Goal: Use online tool/utility: Use online tool/utility

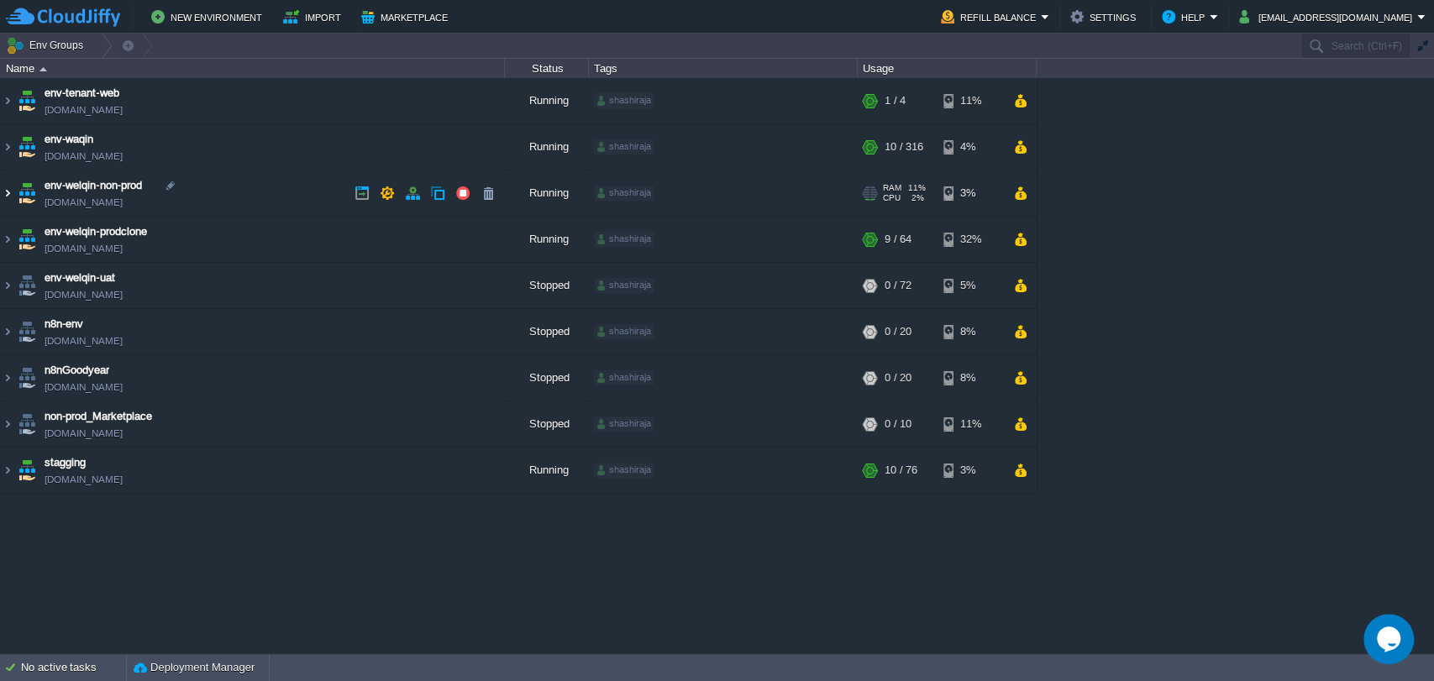
click at [8, 191] on img at bounding box center [7, 192] width 13 height 45
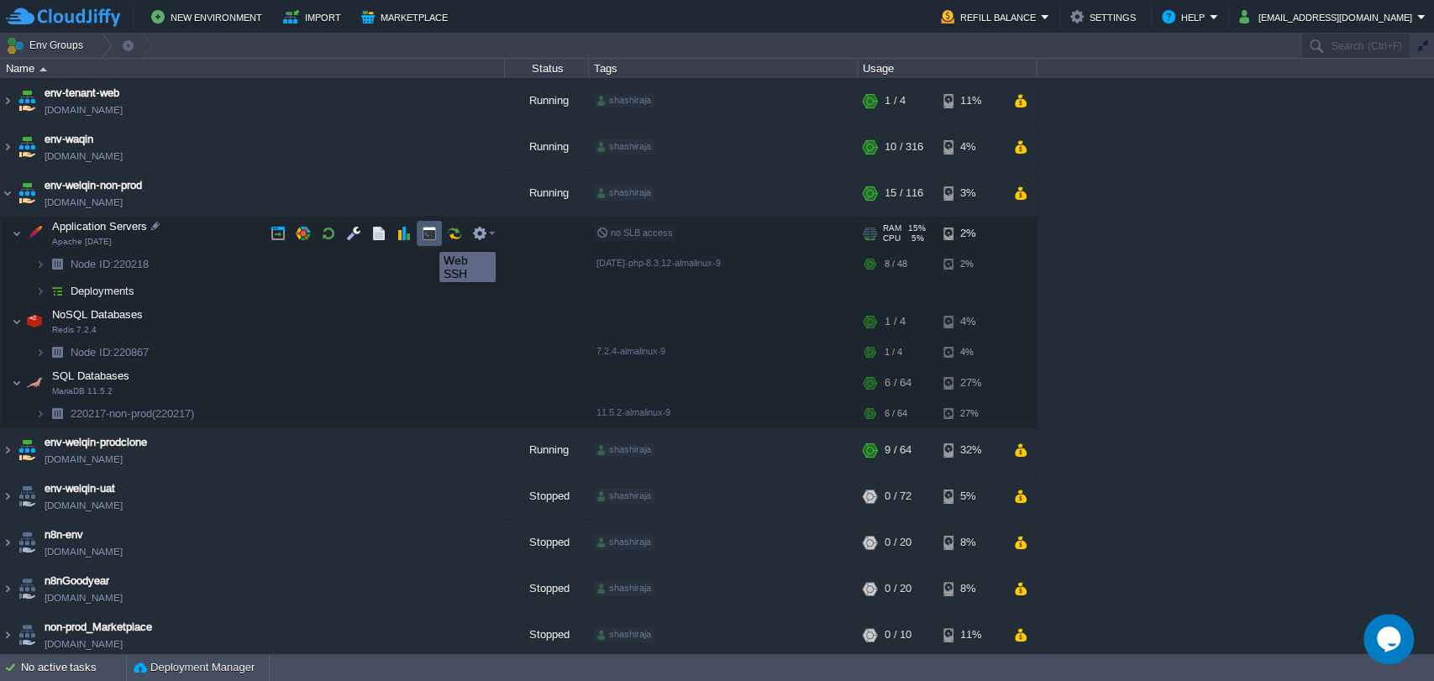
click at [427, 237] on button "button" at bounding box center [429, 233] width 15 height 15
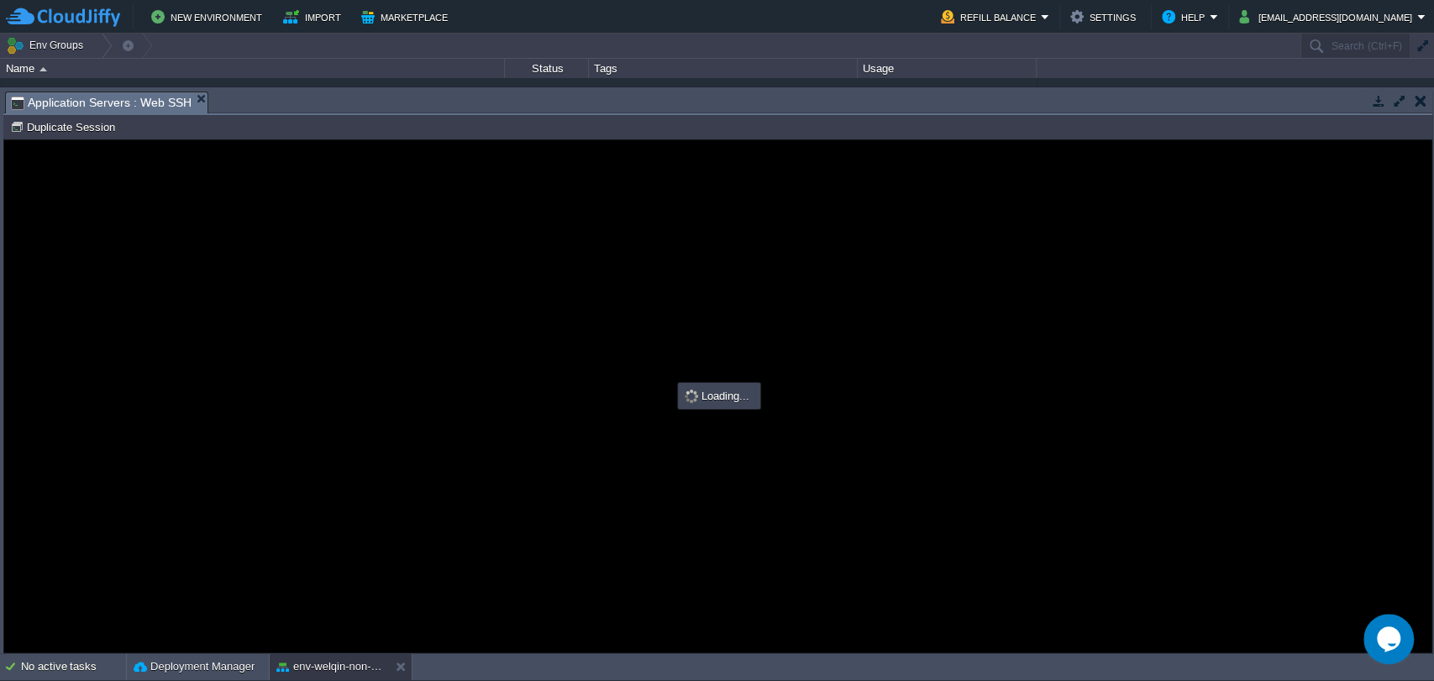
click at [1418, 99] on button "button" at bounding box center [1420, 100] width 12 height 15
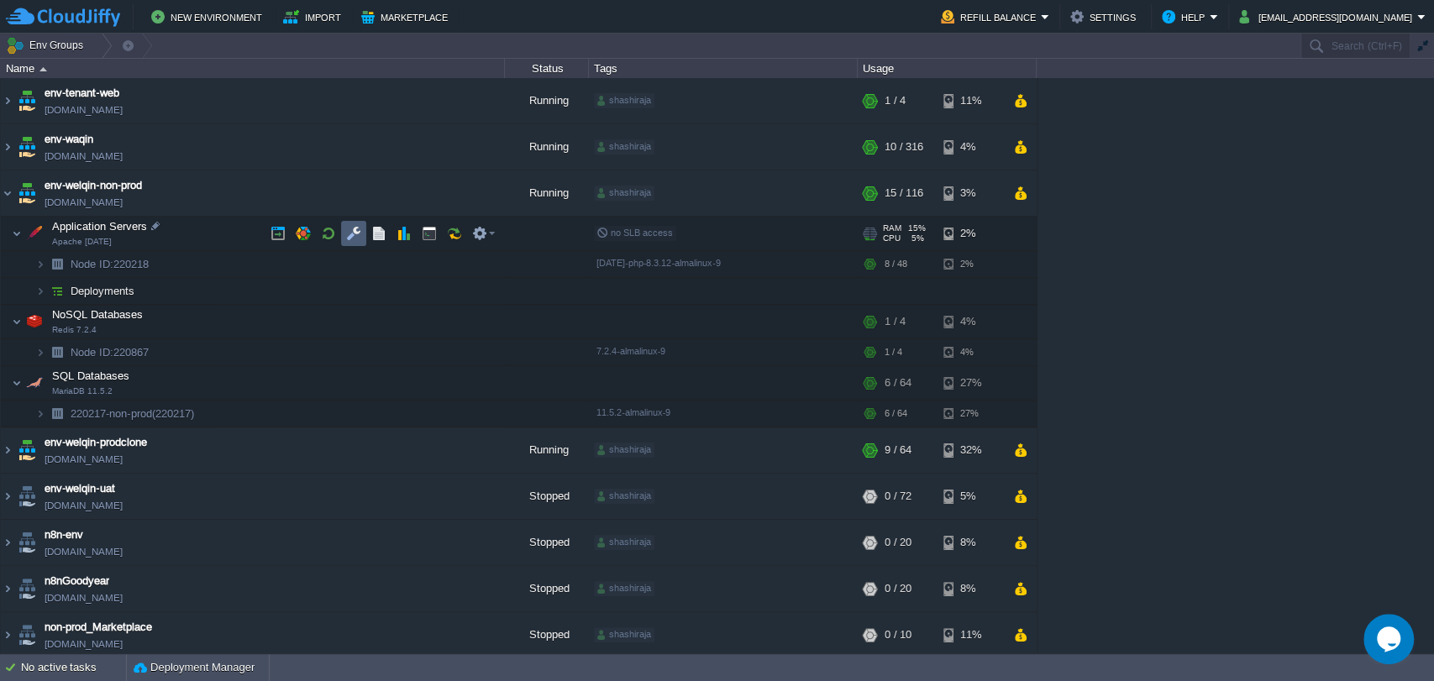
click at [346, 232] on button "button" at bounding box center [353, 233] width 15 height 15
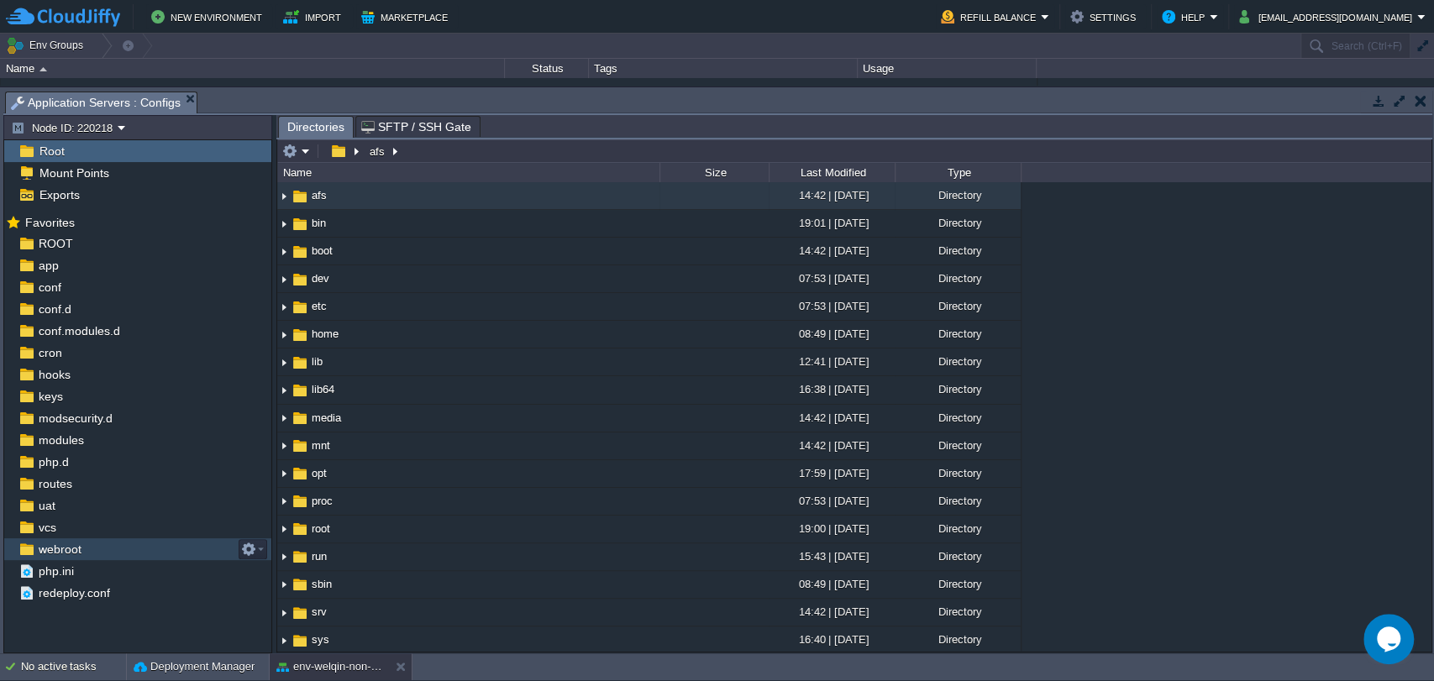
click at [37, 553] on span "webroot" at bounding box center [59, 549] width 49 height 15
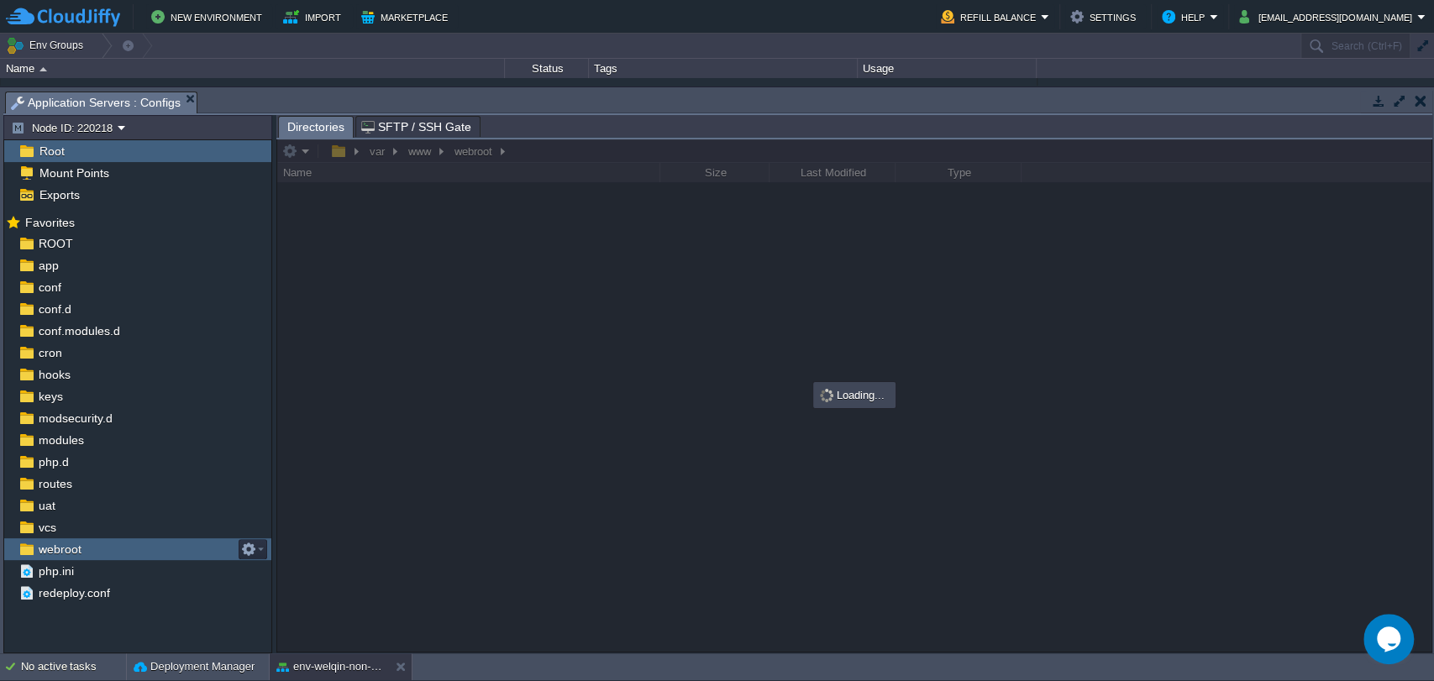
click at [37, 553] on span "webroot" at bounding box center [59, 549] width 49 height 15
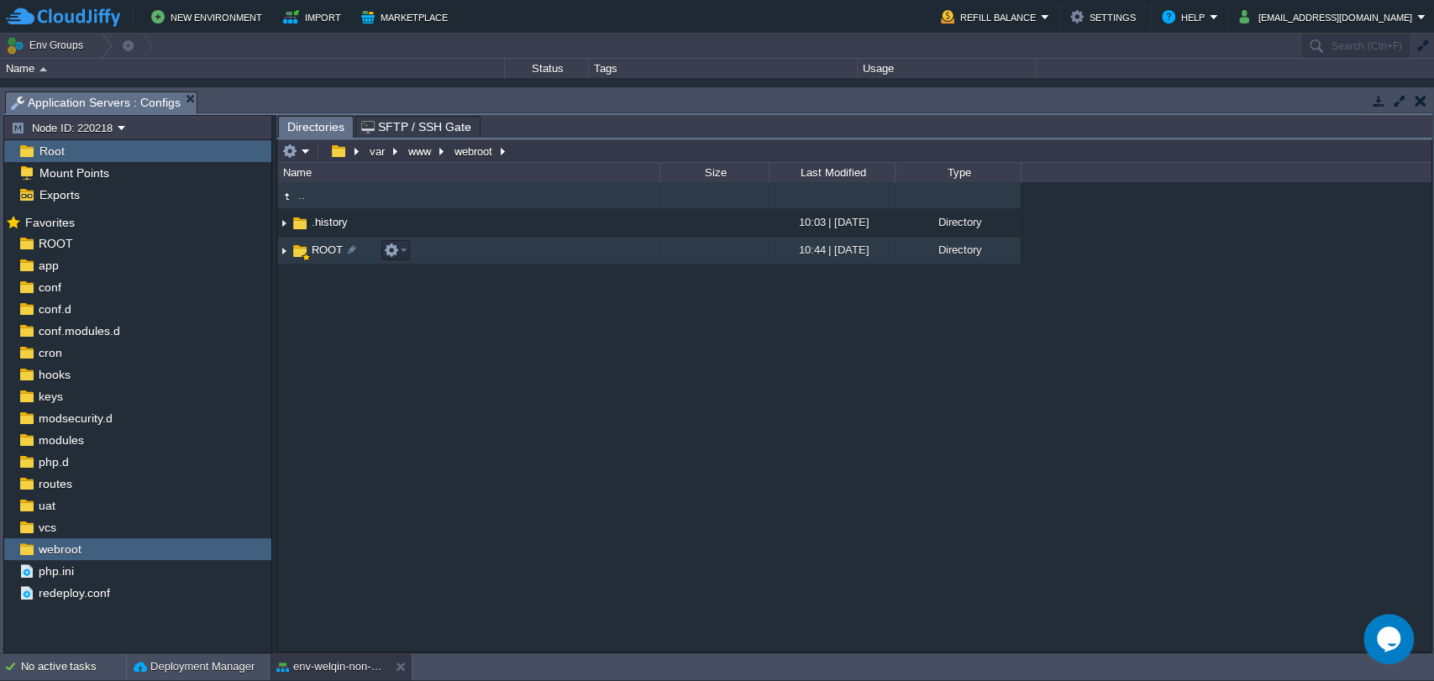
click at [319, 254] on span "ROOT" at bounding box center [327, 250] width 36 height 14
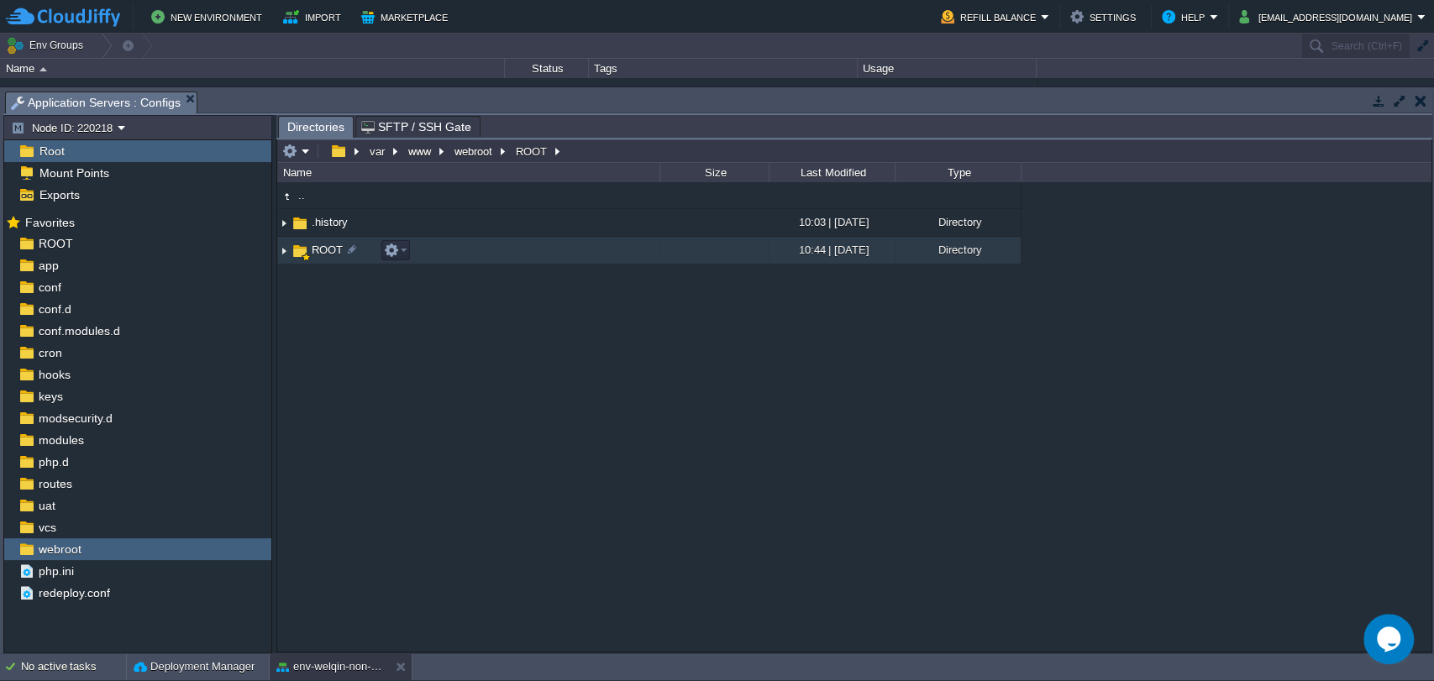
click at [319, 254] on span "ROOT" at bounding box center [327, 250] width 36 height 14
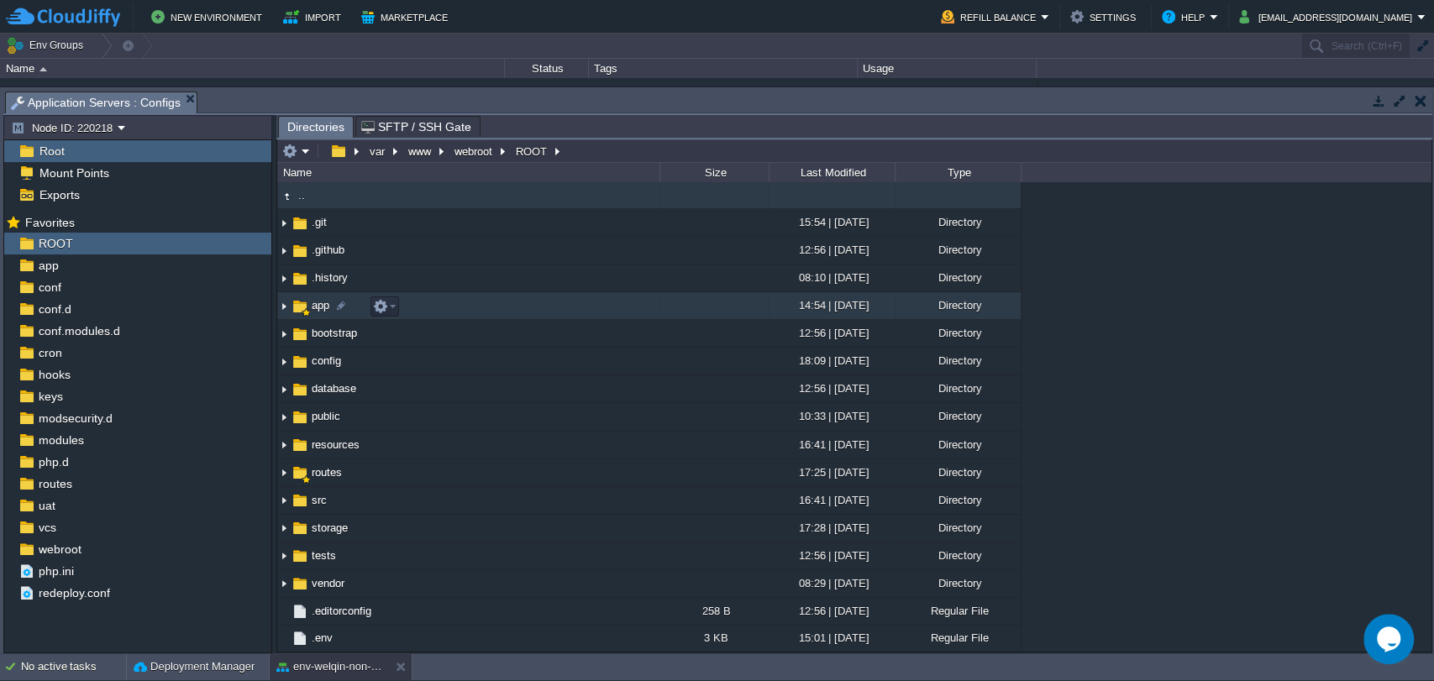
click at [317, 305] on span "app" at bounding box center [320, 305] width 23 height 14
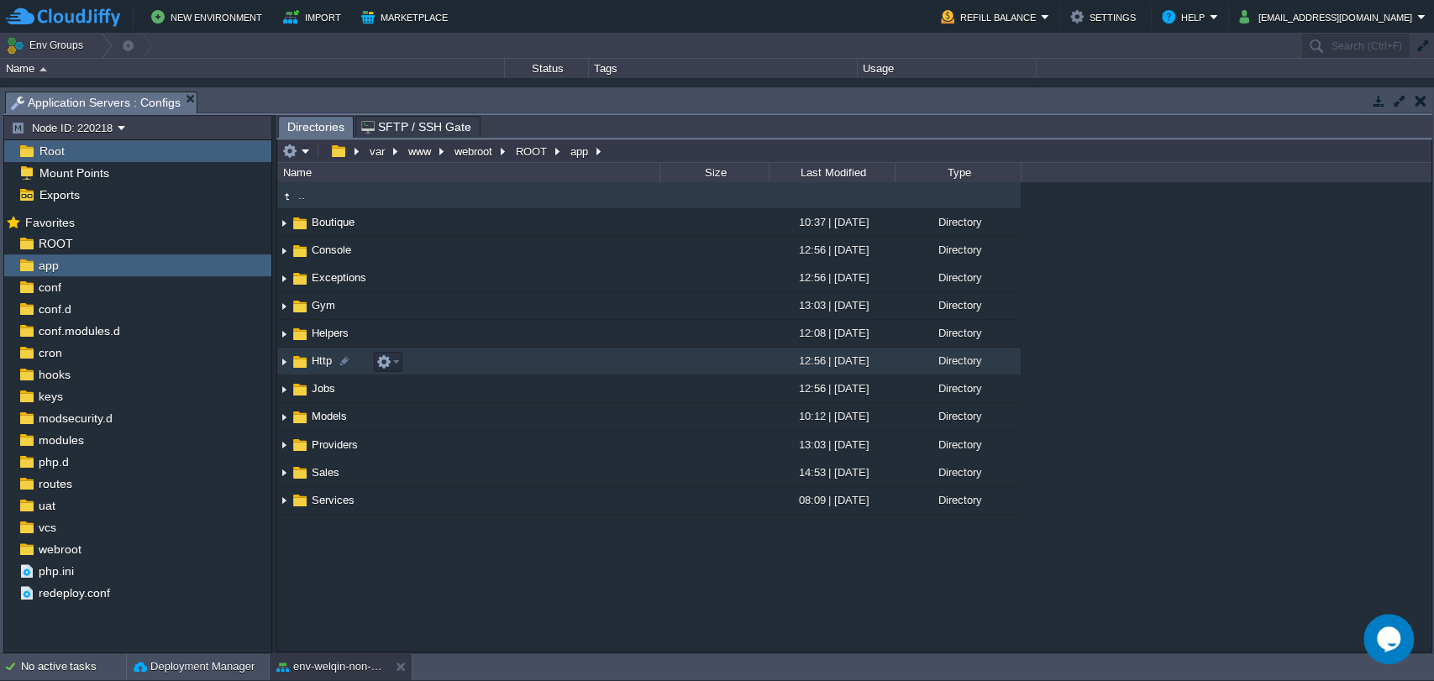
click at [322, 364] on span "Http" at bounding box center [321, 361] width 25 height 14
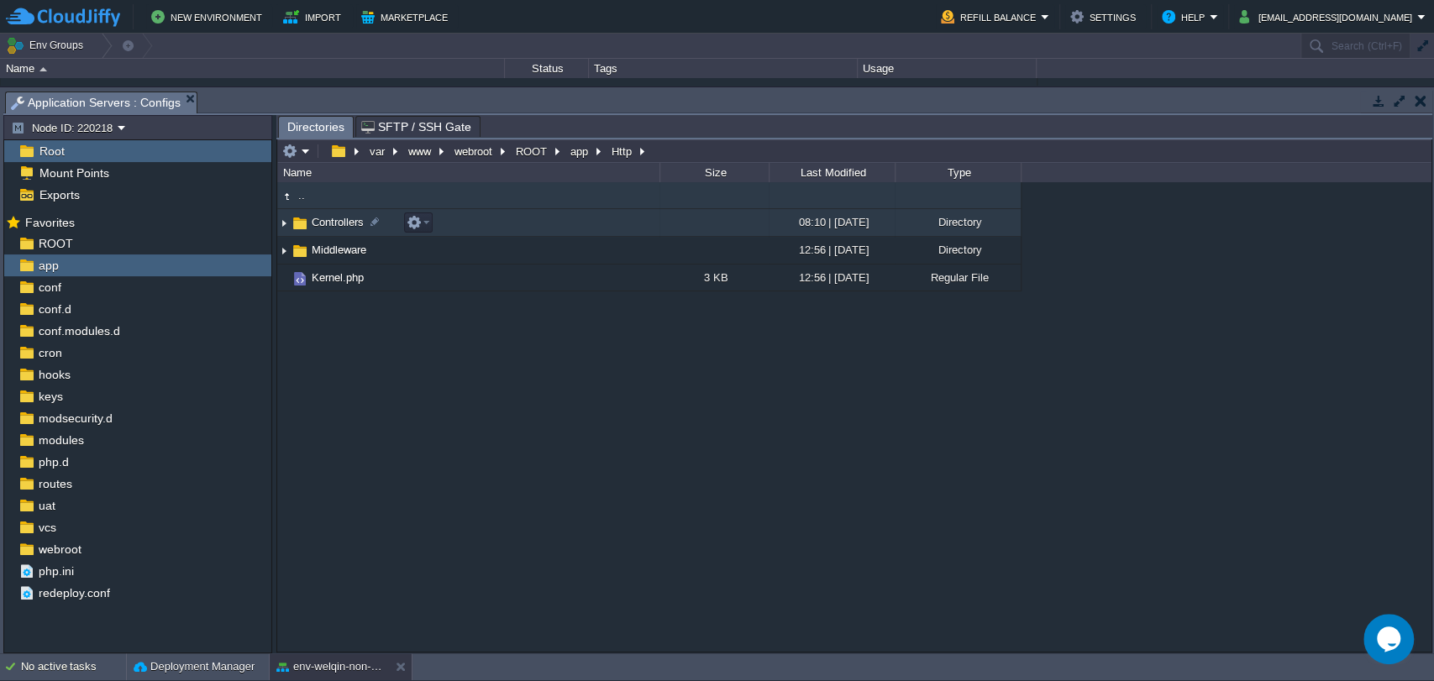
click at [342, 225] on span "Controllers" at bounding box center [337, 222] width 57 height 14
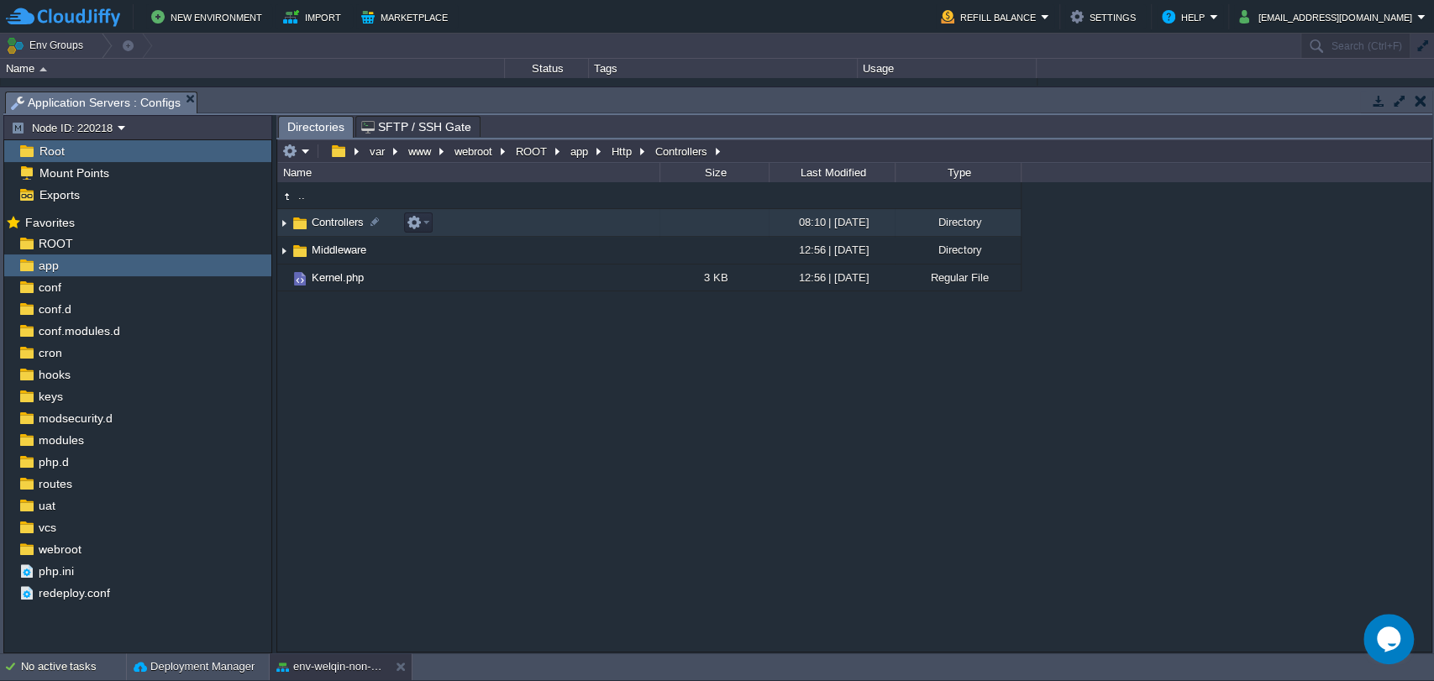
click at [342, 225] on span "Controllers" at bounding box center [337, 222] width 57 height 14
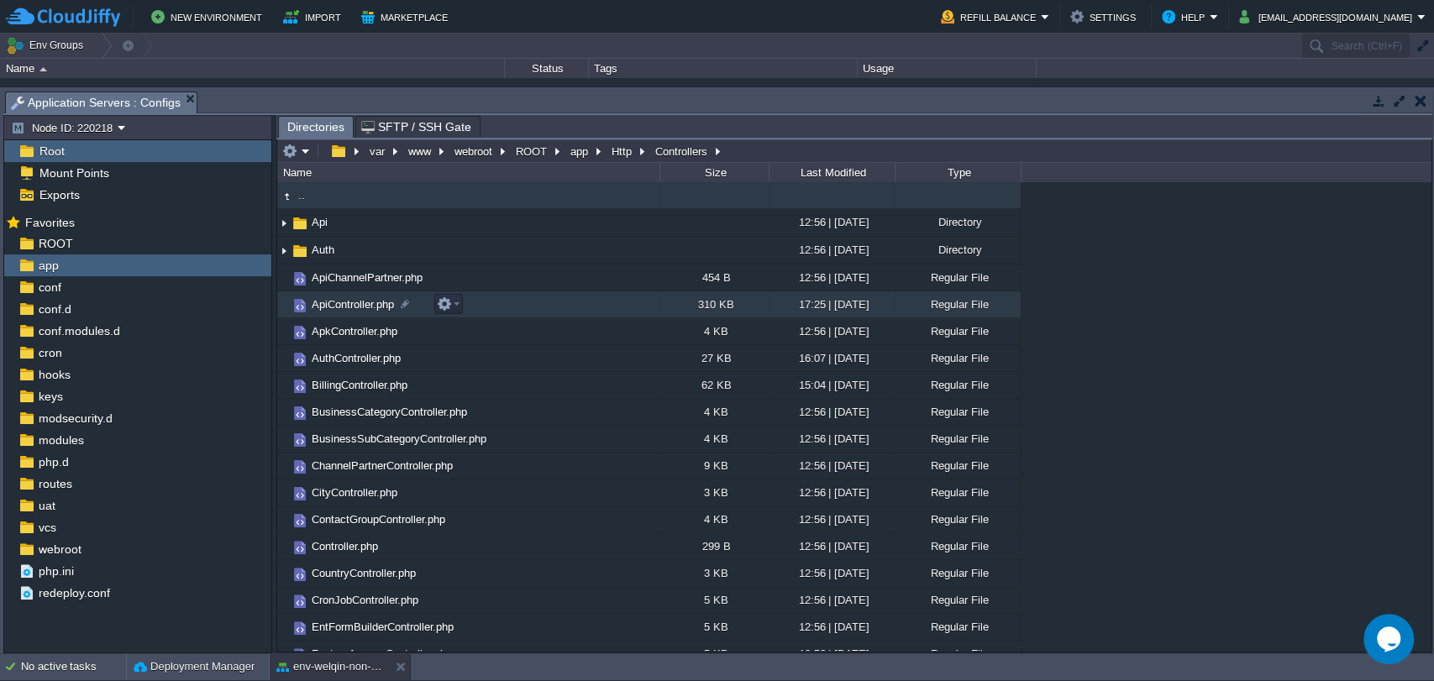
click at [351, 301] on span "ApiController.php" at bounding box center [352, 304] width 87 height 14
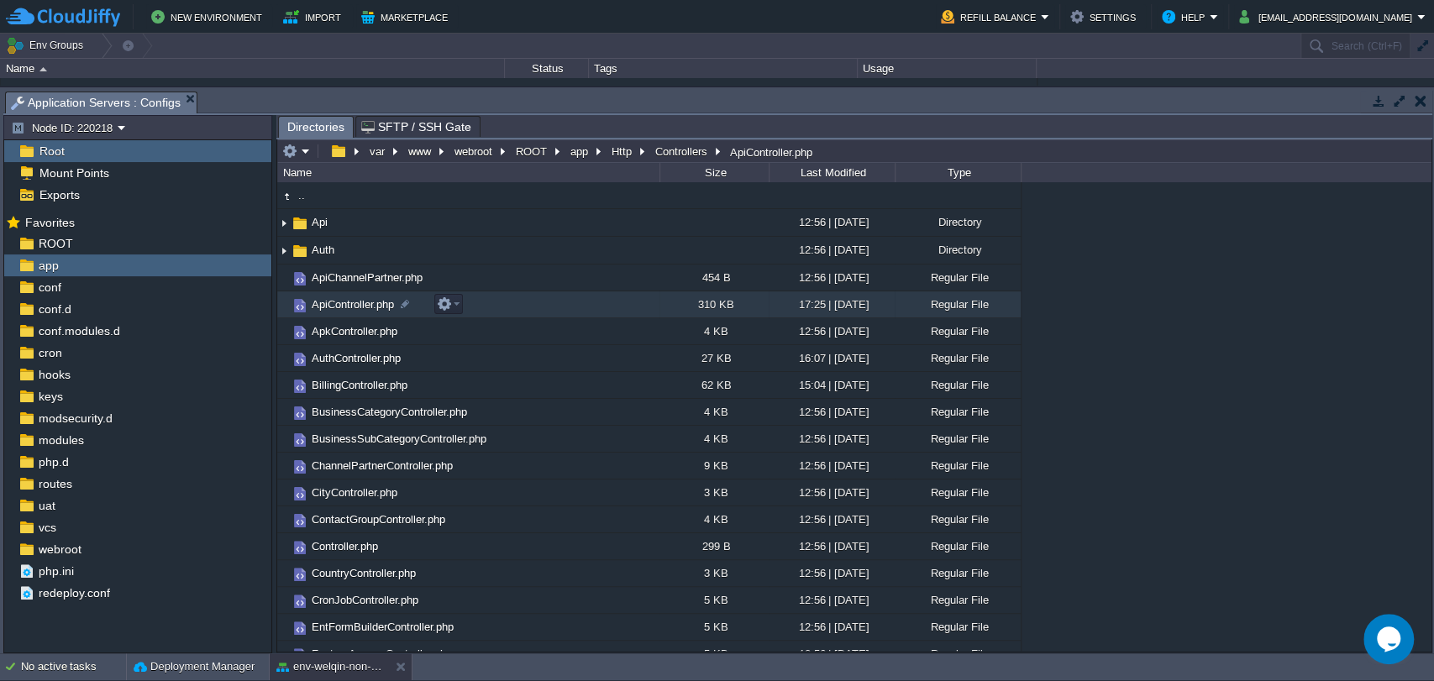
click at [351, 301] on span "ApiController.php" at bounding box center [352, 304] width 87 height 14
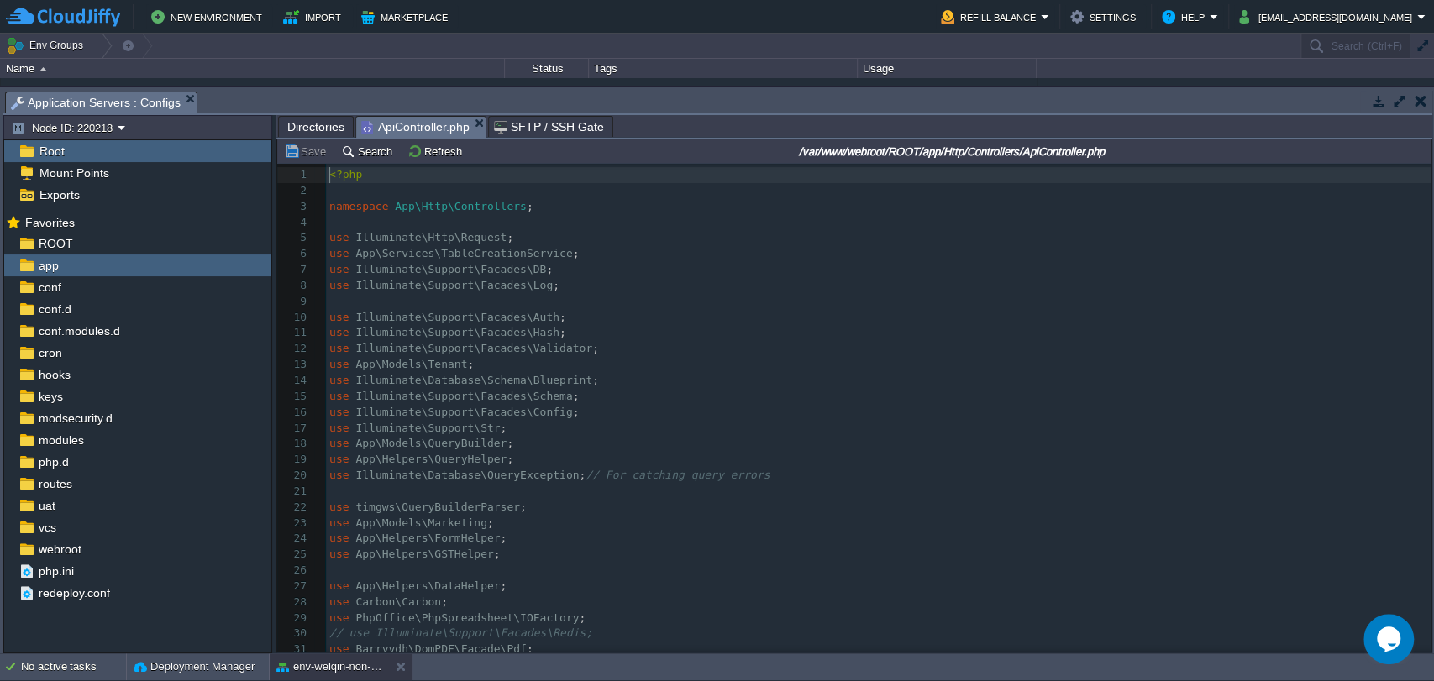
scroll to position [5, 0]
click at [730, 280] on pre "use Illuminate\Support\Facades\Log ;" at bounding box center [878, 286] width 1105 height 16
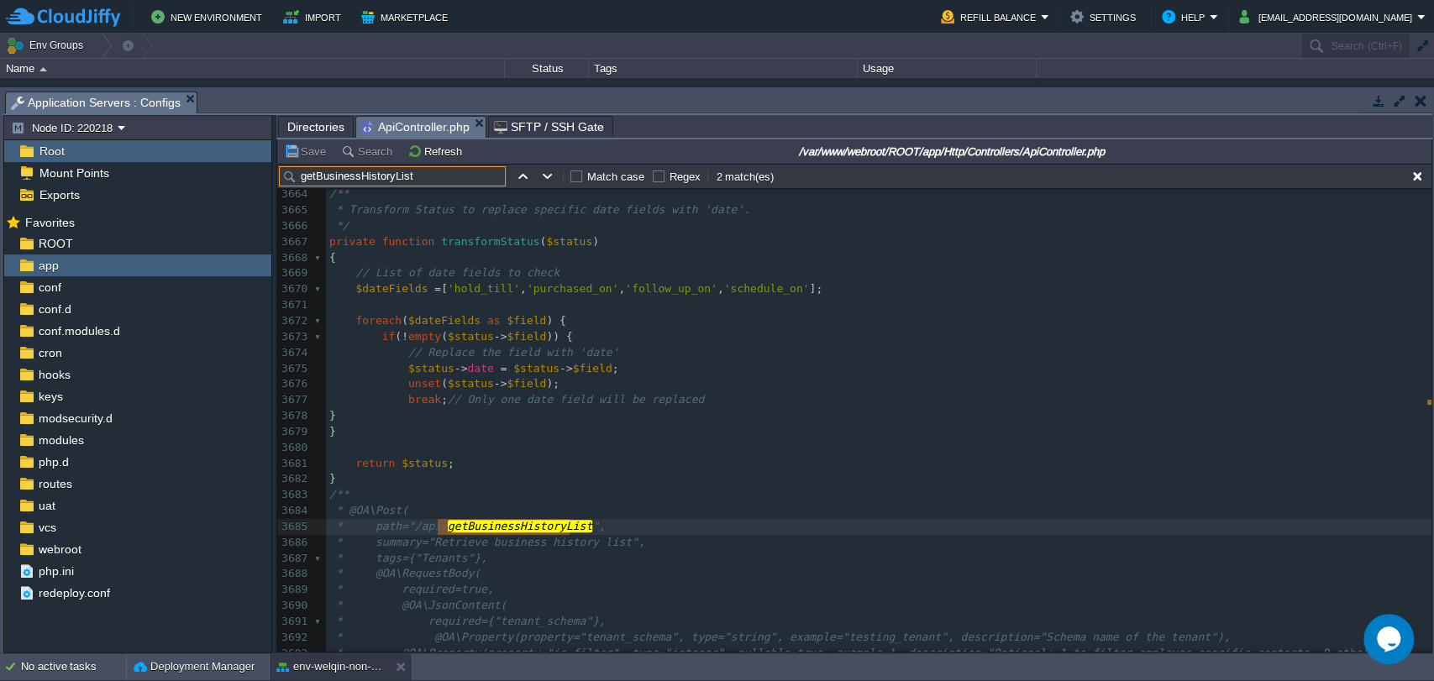
scroll to position [57965, 0]
type input "getBusinessHistoryList"
click at [540, 178] on button "button" at bounding box center [547, 176] width 15 height 15
type textarea "getBusinessHistoryList"
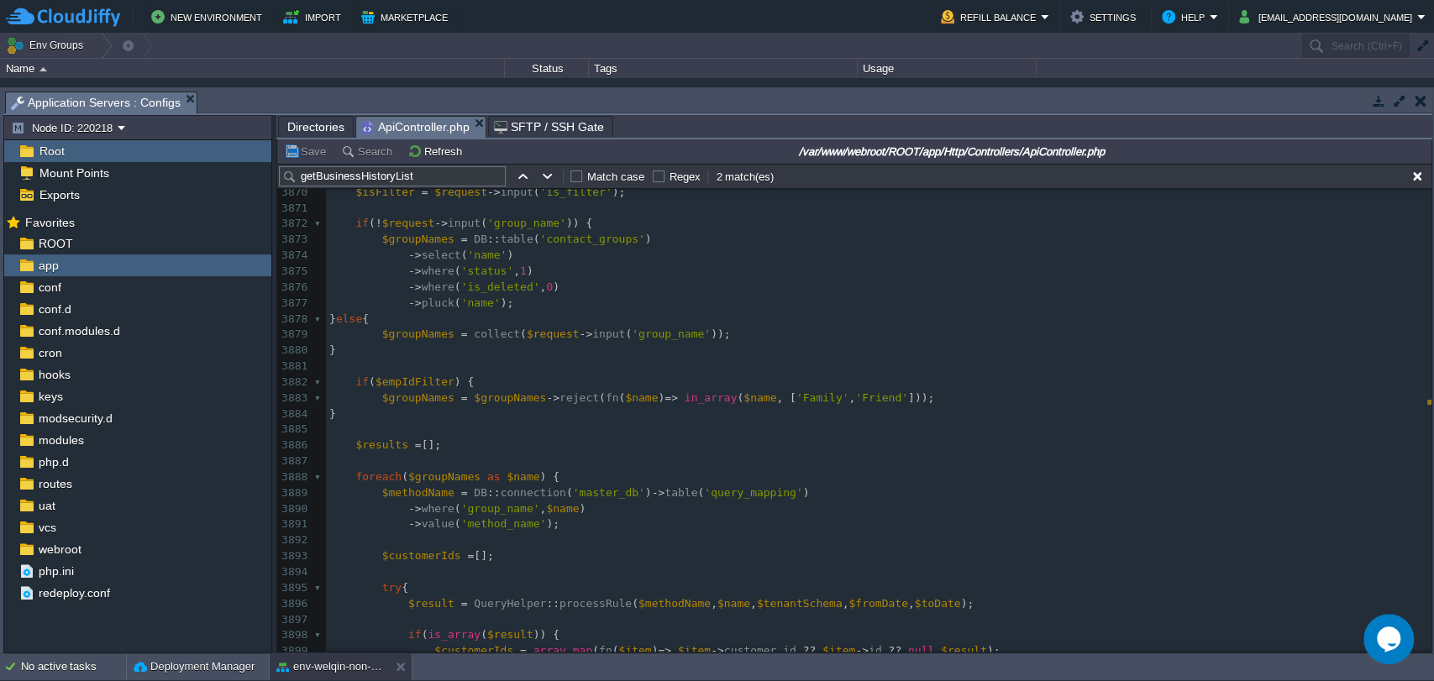
scroll to position [61248, 0]
